Goal: Transaction & Acquisition: Book appointment/travel/reservation

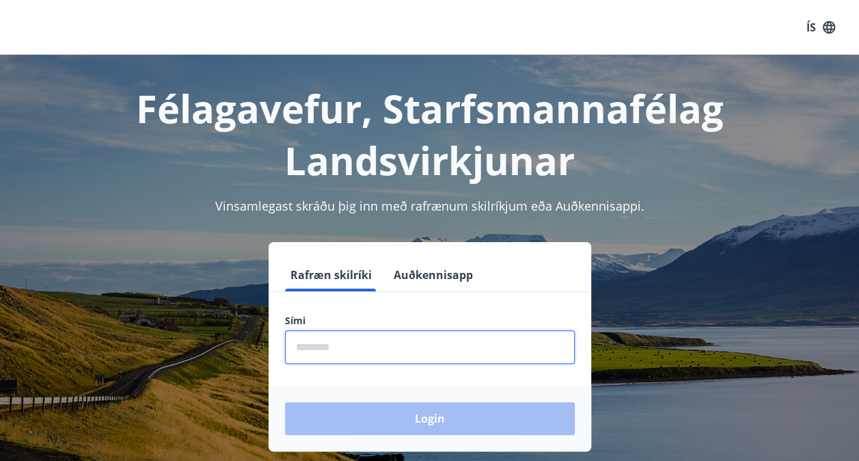
click at [316, 343] on input "phone" at bounding box center [430, 346] width 290 height 33
type input "********"
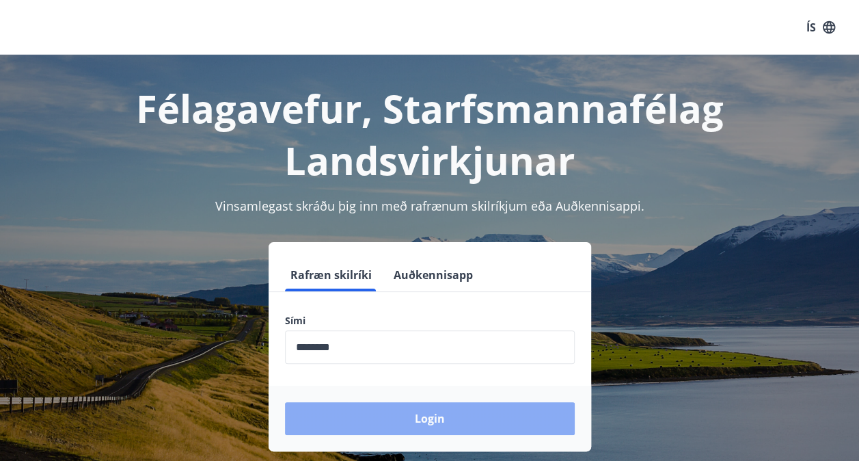
click at [426, 420] on button "Login" at bounding box center [430, 418] width 290 height 33
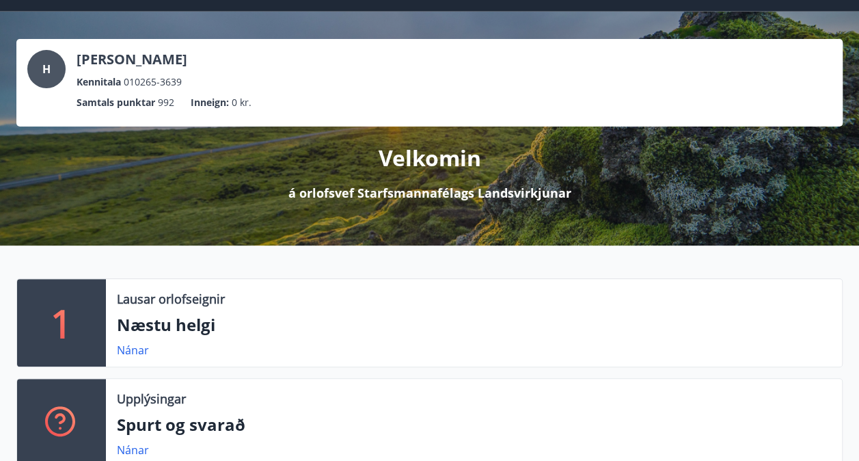
scroll to position [50, 0]
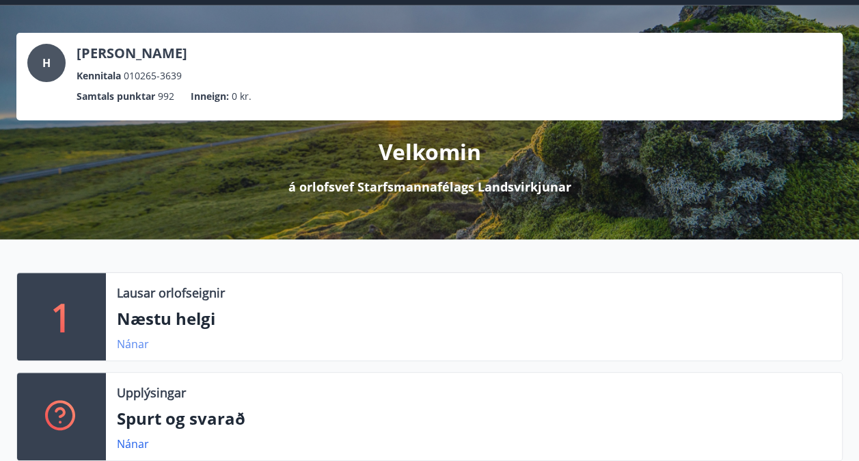
click at [122, 345] on link "Nánar" at bounding box center [133, 343] width 32 height 15
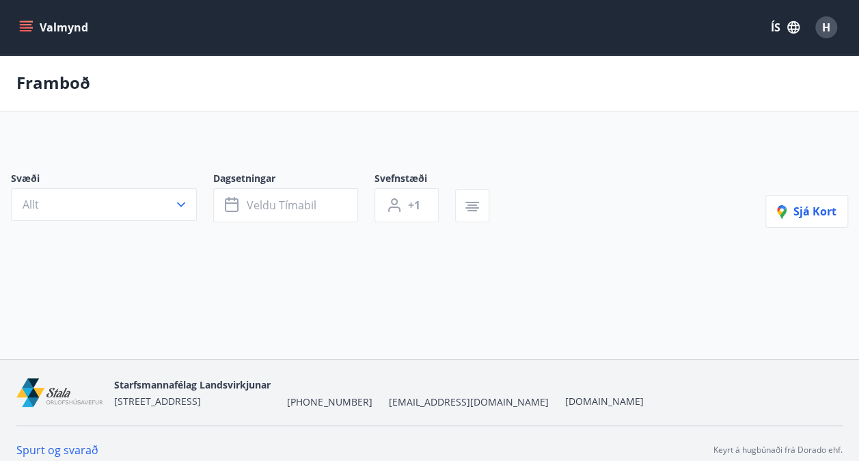
type input "*"
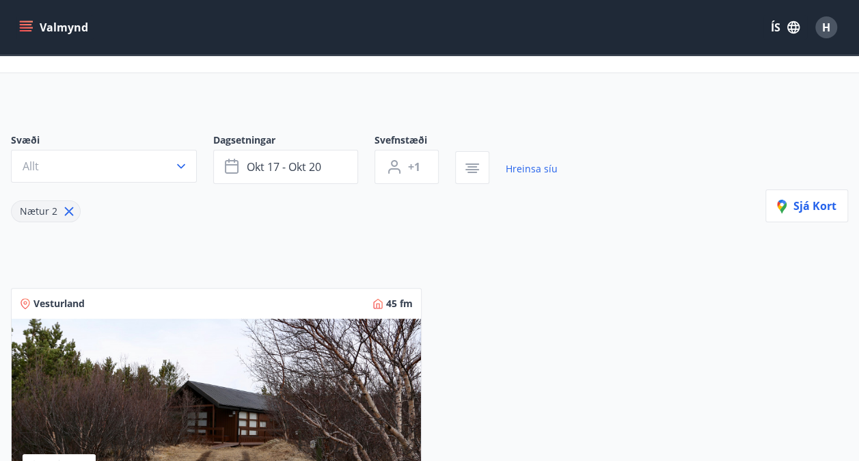
scroll to position [49, 0]
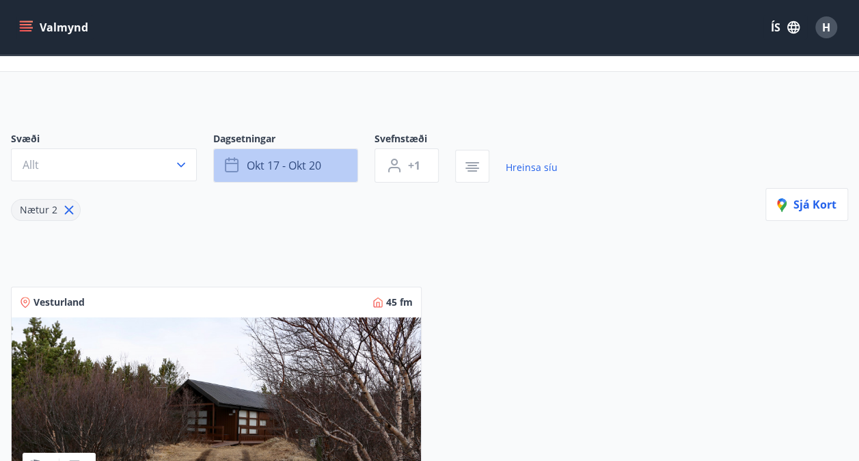
click at [273, 164] on span "okt 17 - okt 20" at bounding box center [284, 165] width 74 height 15
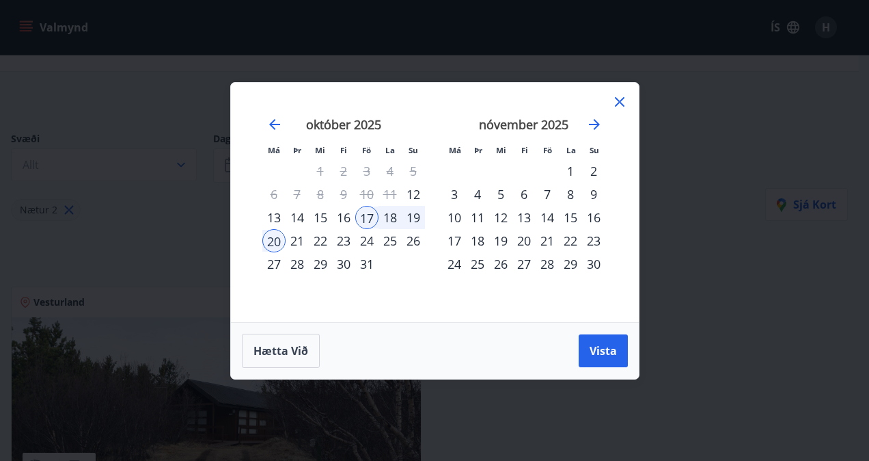
click at [417, 217] on div "19" at bounding box center [413, 217] width 23 height 23
click at [369, 215] on div "17" at bounding box center [366, 217] width 23 height 23
click at [413, 218] on div "19" at bounding box center [413, 217] width 23 height 23
click at [614, 106] on icon at bounding box center [620, 102] width 16 height 16
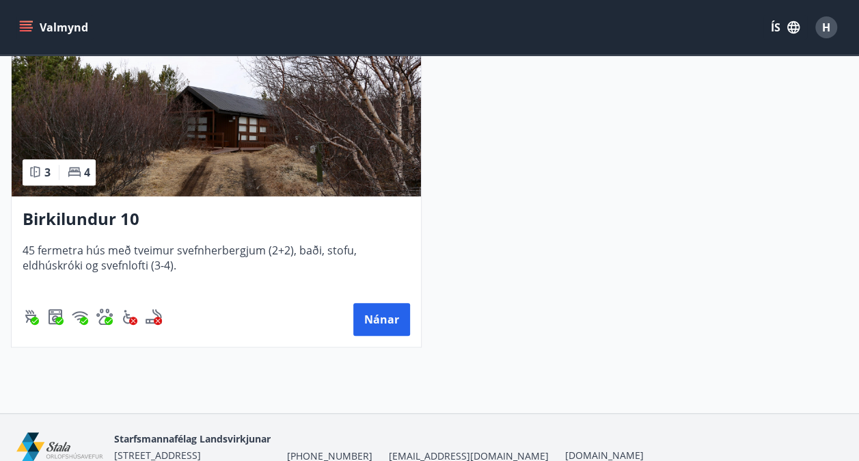
scroll to position [346, 0]
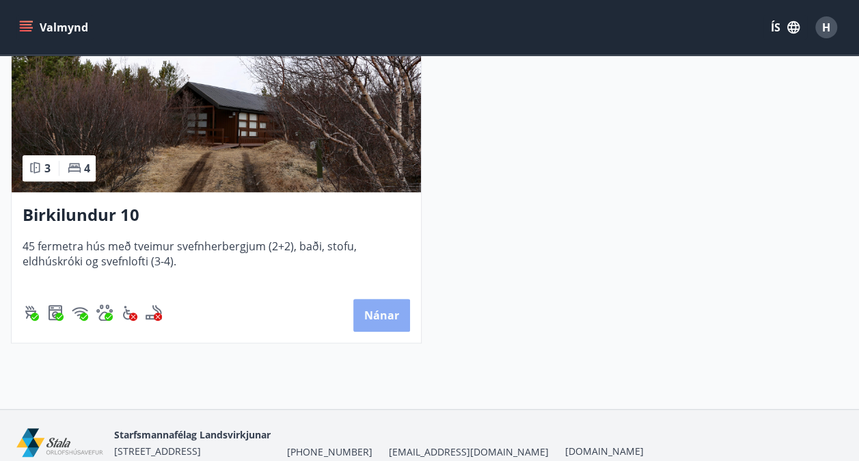
click at [382, 305] on button "Nánar" at bounding box center [381, 315] width 57 height 33
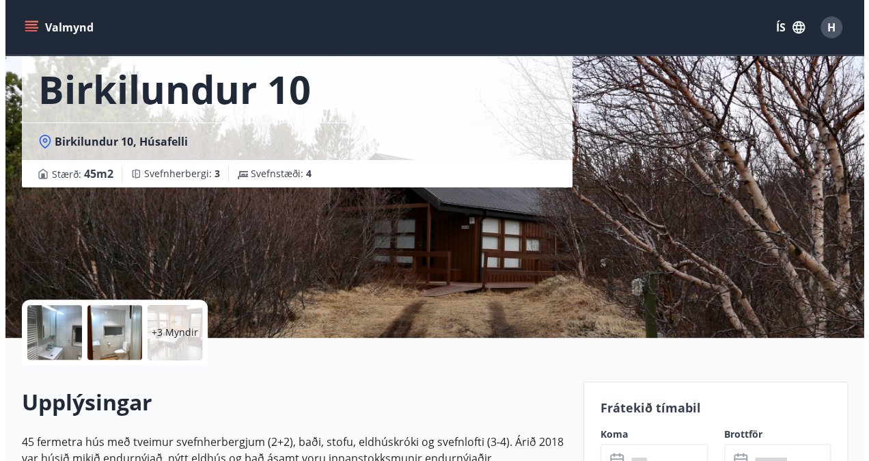
scroll to position [72, 0]
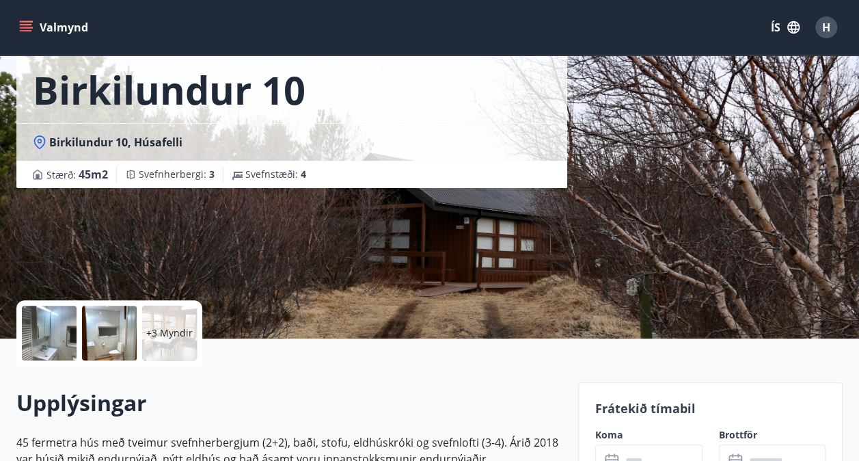
click at [38, 339] on div at bounding box center [49, 332] width 55 height 55
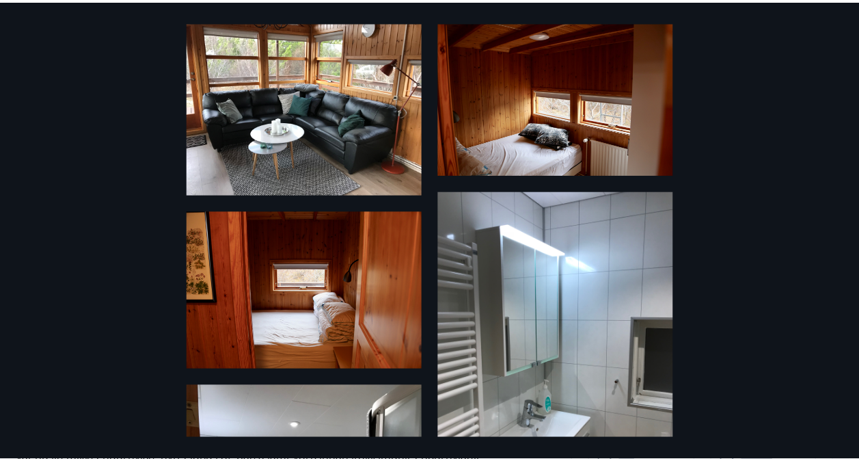
scroll to position [0, 0]
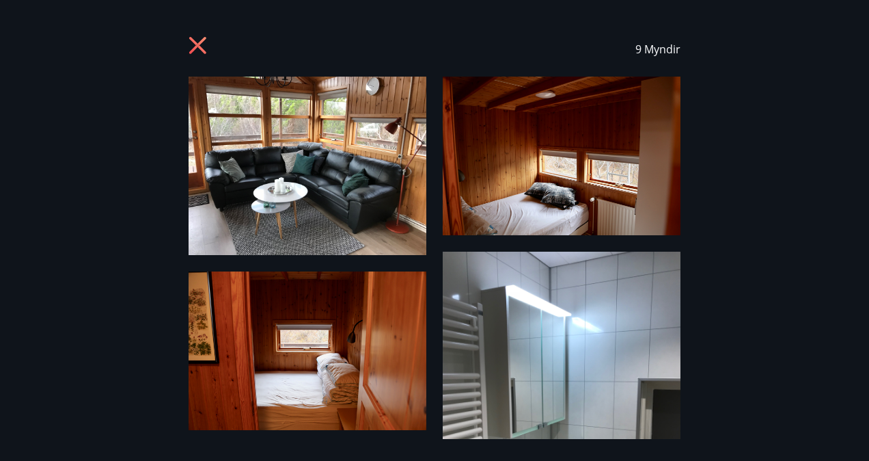
click at [200, 42] on icon at bounding box center [197, 45] width 17 height 17
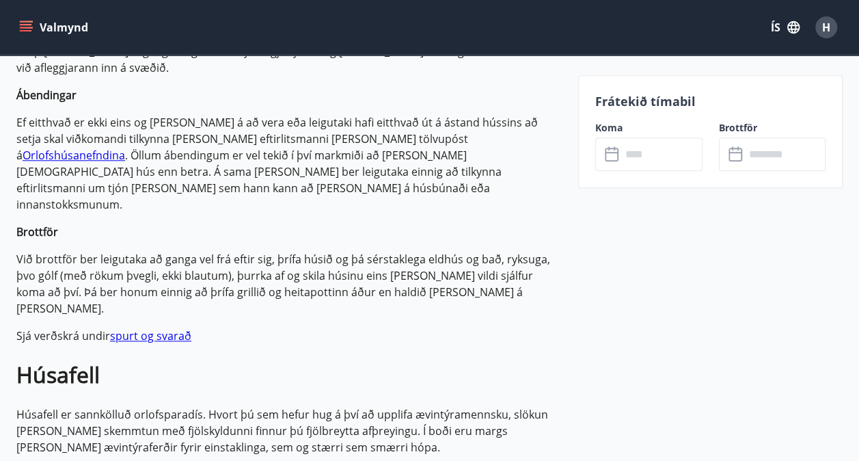
scroll to position [643, 0]
